Goal: Information Seeking & Learning: Understand process/instructions

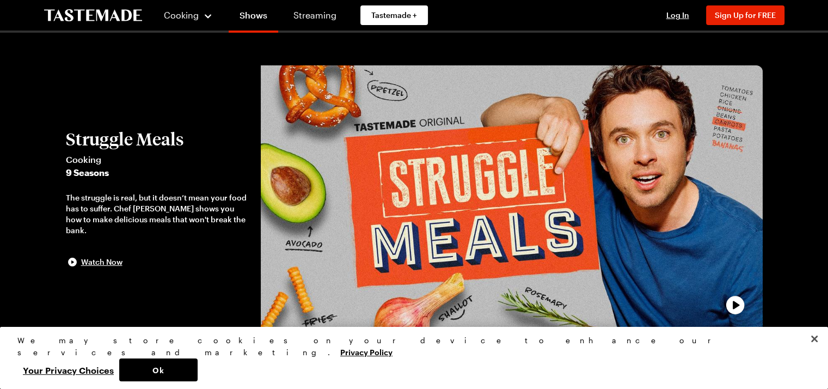
click at [166, 146] on h2 "Struggle Meals" at bounding box center [158, 139] width 184 height 20
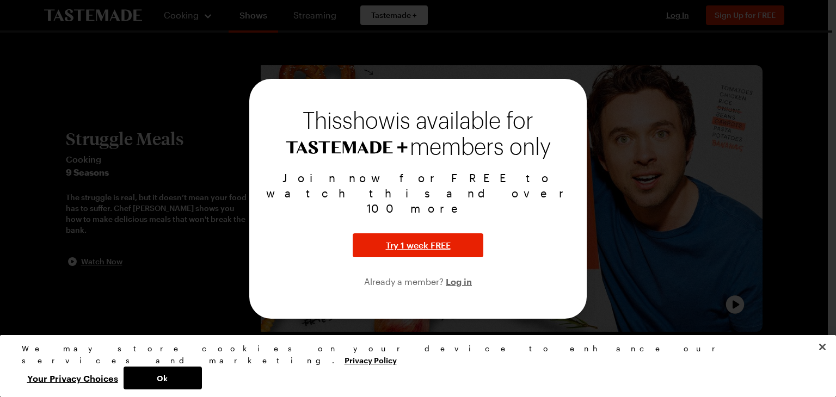
click at [810, 182] on div at bounding box center [418, 198] width 836 height 397
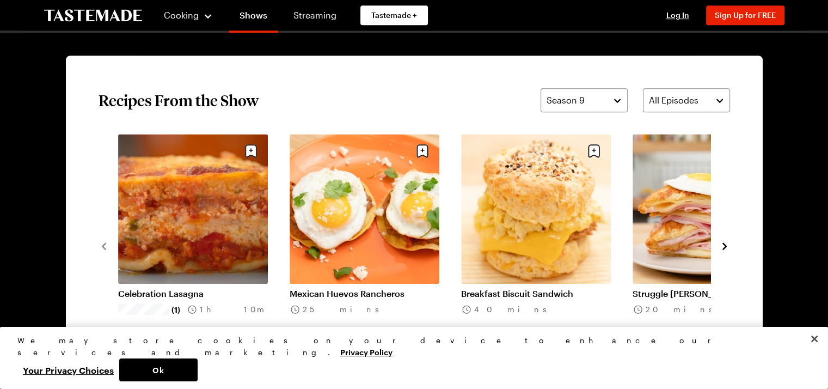
scroll to position [817, 0]
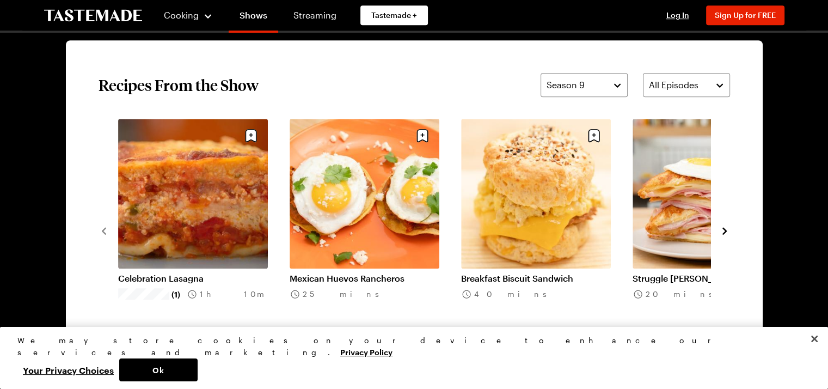
click at [725, 231] on icon "navigate to next item" at bounding box center [724, 230] width 4 height 7
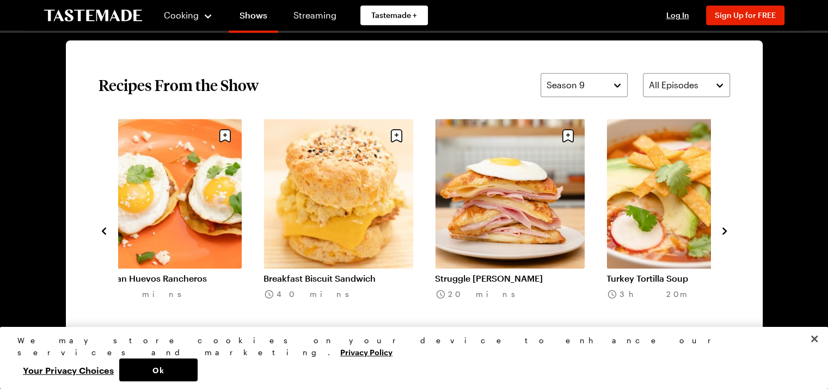
click at [726, 226] on icon "navigate to next item" at bounding box center [724, 230] width 11 height 11
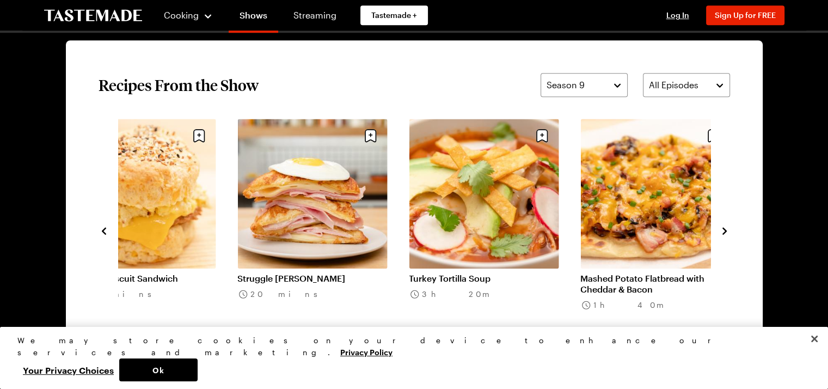
click at [726, 226] on icon "navigate to next item" at bounding box center [724, 230] width 11 height 11
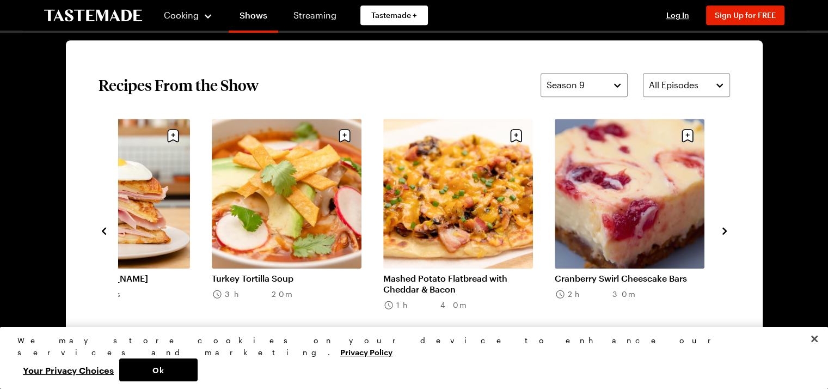
click at [728, 227] on icon "navigate to next item" at bounding box center [724, 230] width 11 height 11
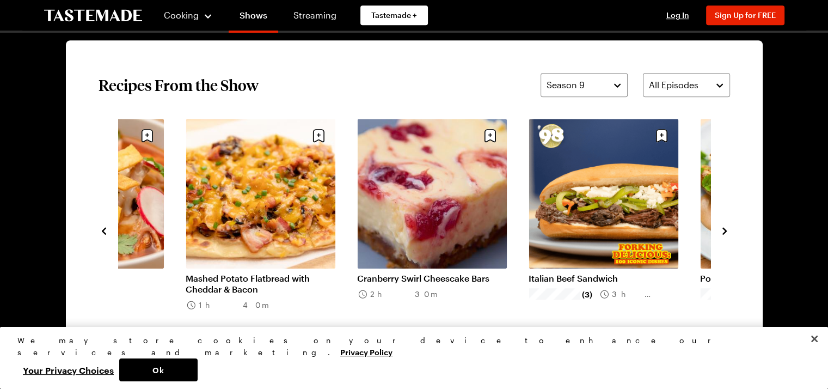
click at [723, 227] on icon "navigate to next item" at bounding box center [724, 230] width 4 height 7
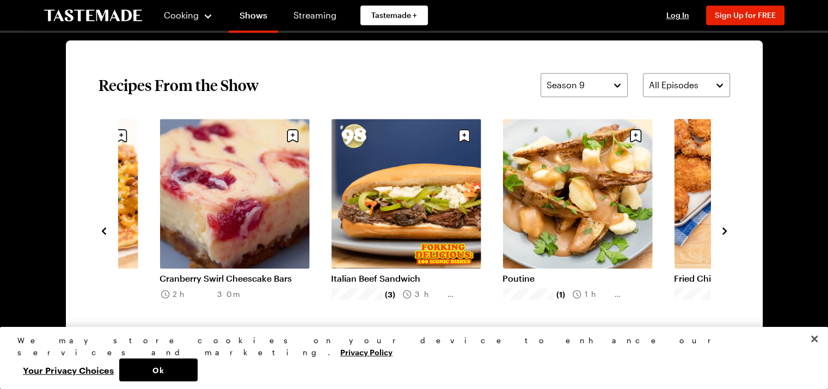
click at [723, 227] on icon "navigate to next item" at bounding box center [724, 230] width 4 height 7
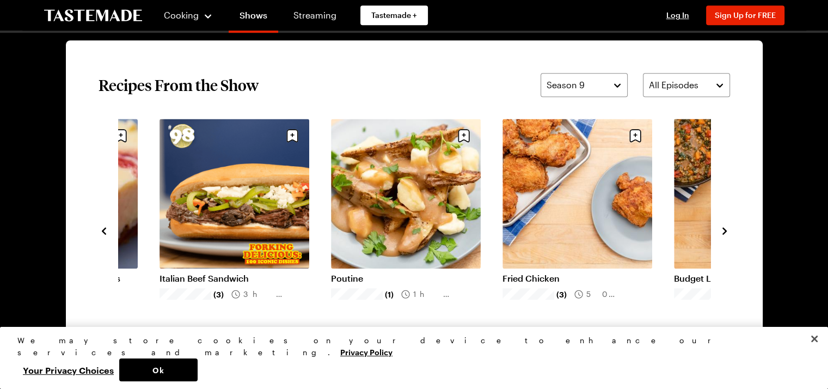
click at [723, 227] on icon "navigate to next item" at bounding box center [724, 230] width 4 height 7
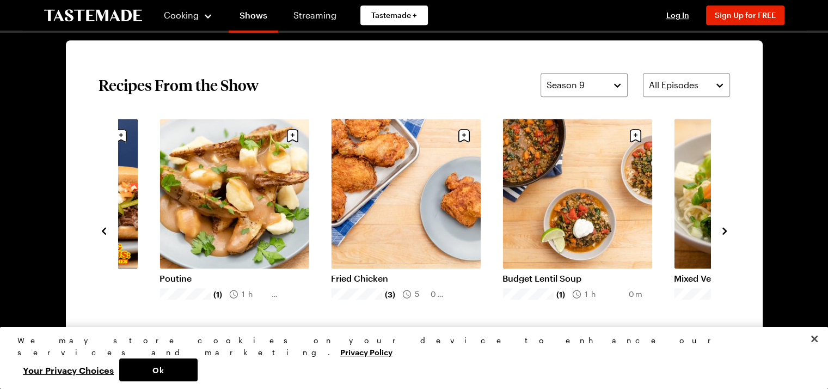
click at [406, 273] on link "Fried Chicken" at bounding box center [406, 278] width 150 height 11
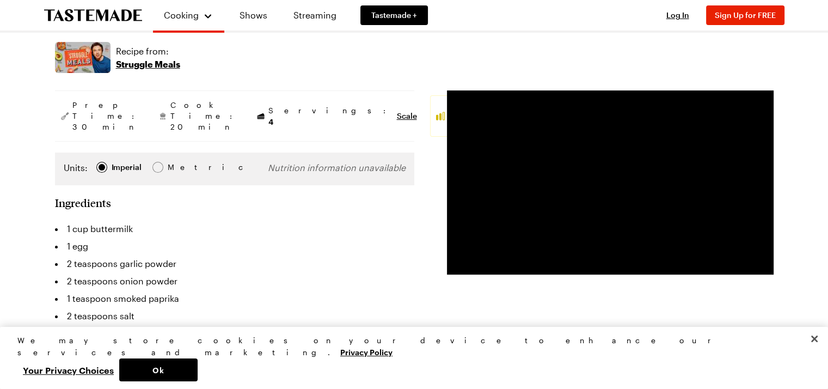
scroll to position [163, 0]
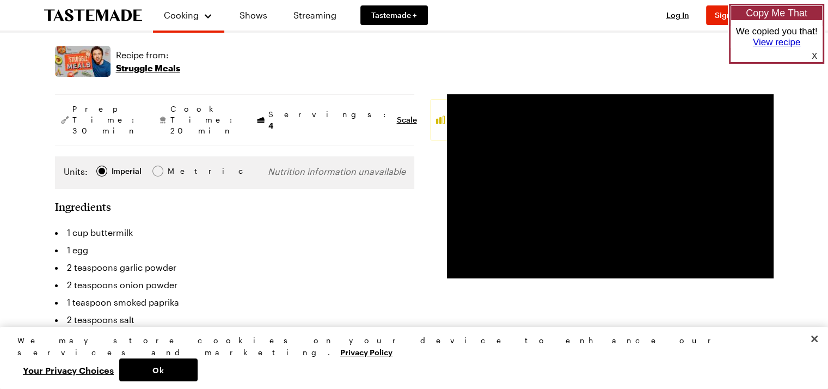
click at [780, 41] on link "View recipe" at bounding box center [777, 42] width 48 height 10
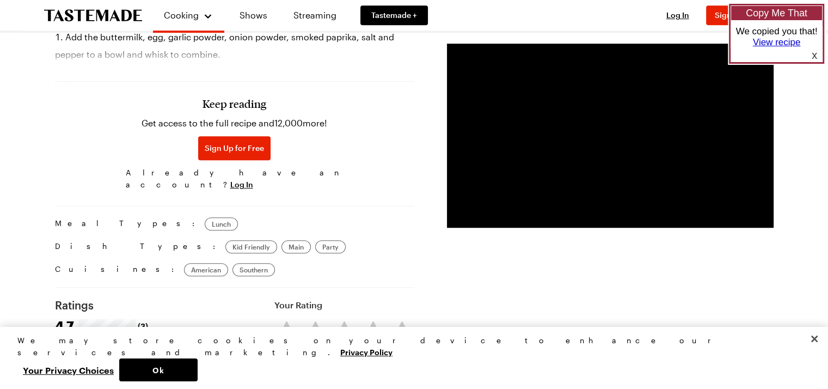
scroll to position [708, 0]
